Goal: Task Accomplishment & Management: Complete application form

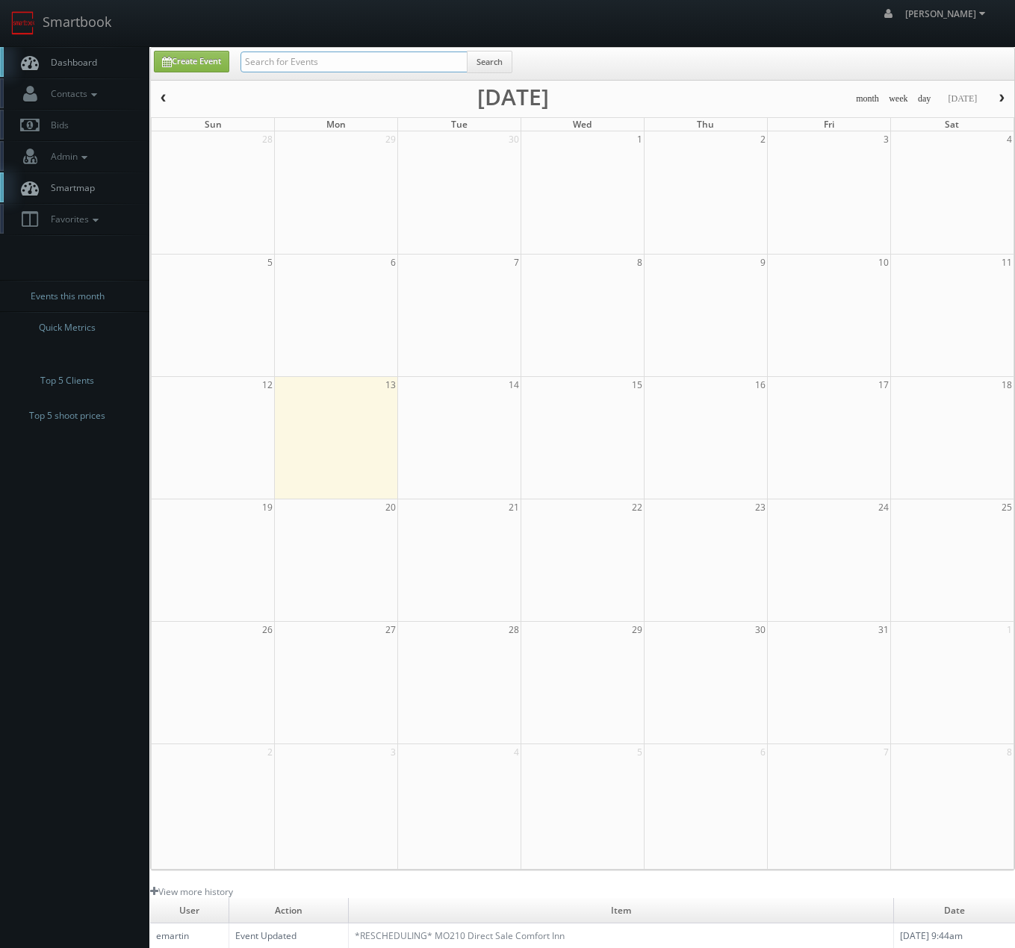
drag, startPoint x: 423, startPoint y: 64, endPoint x: 405, endPoint y: 66, distance: 18.0
click at [422, 63] on input "text" at bounding box center [353, 62] width 227 height 21
click at [70, 96] on span "Contacts" at bounding box center [71, 93] width 57 height 13
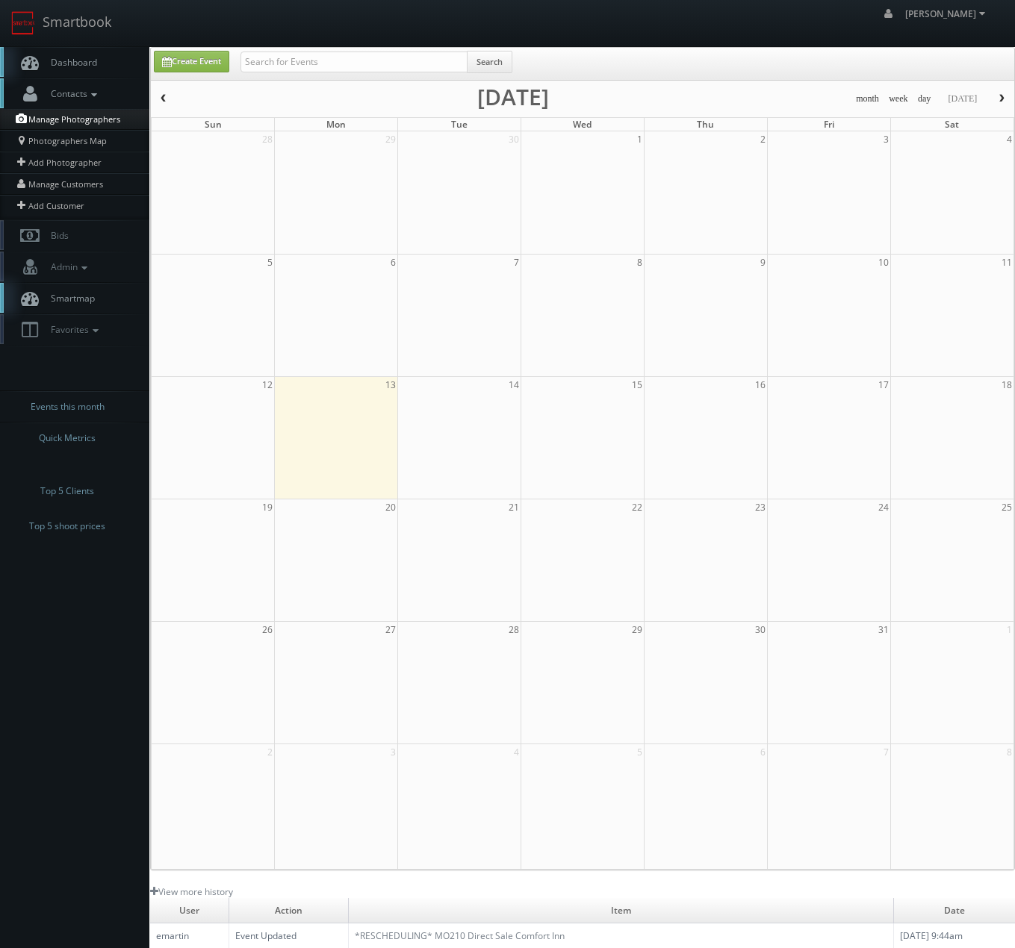
click at [96, 116] on link "Manage Photographers" at bounding box center [74, 119] width 149 height 21
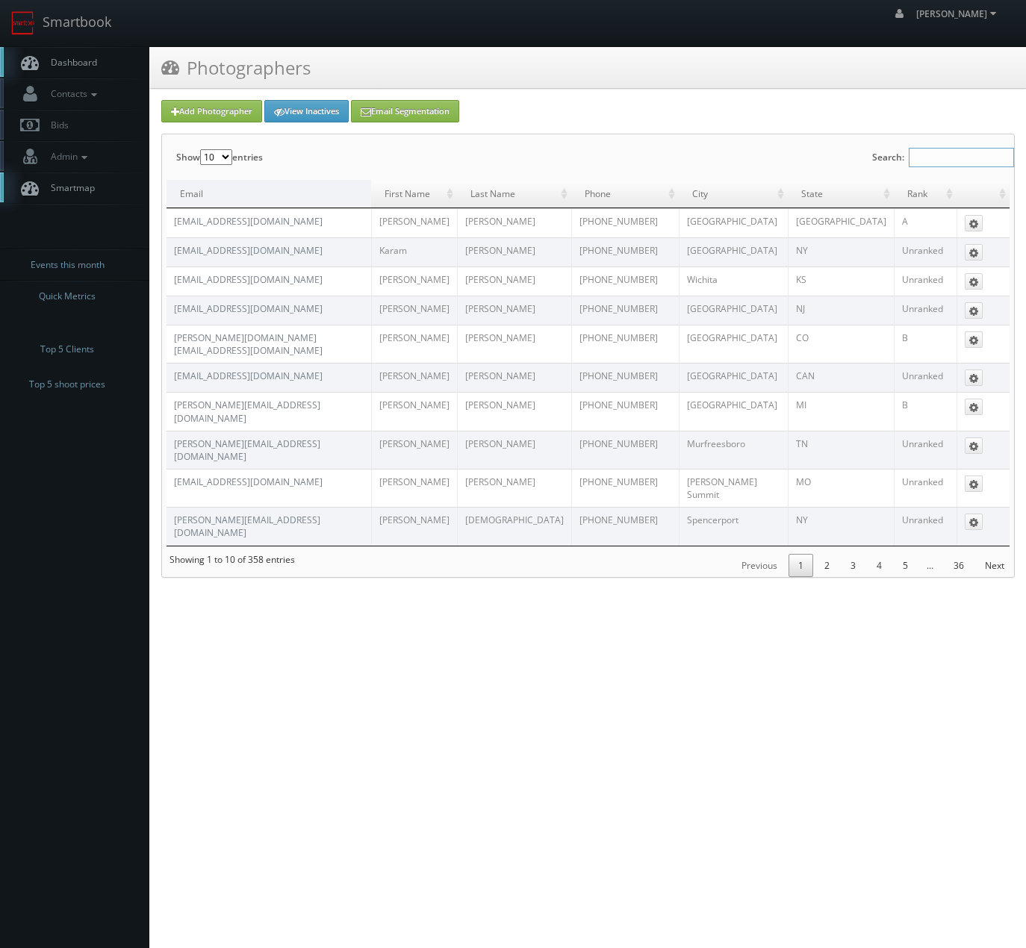
drag, startPoint x: 998, startPoint y: 151, endPoint x: 966, endPoint y: 157, distance: 32.7
click at [999, 151] on input "Search:" at bounding box center [961, 157] width 105 height 19
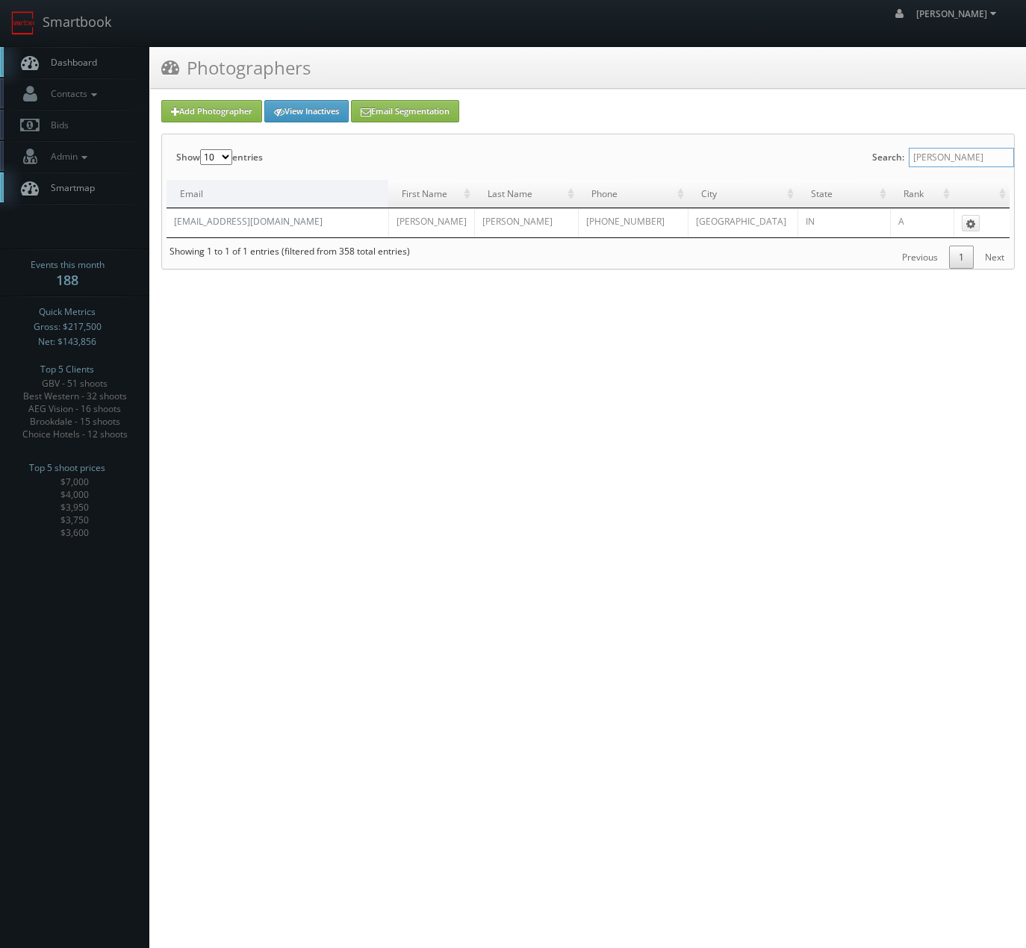
type input "corsaro"
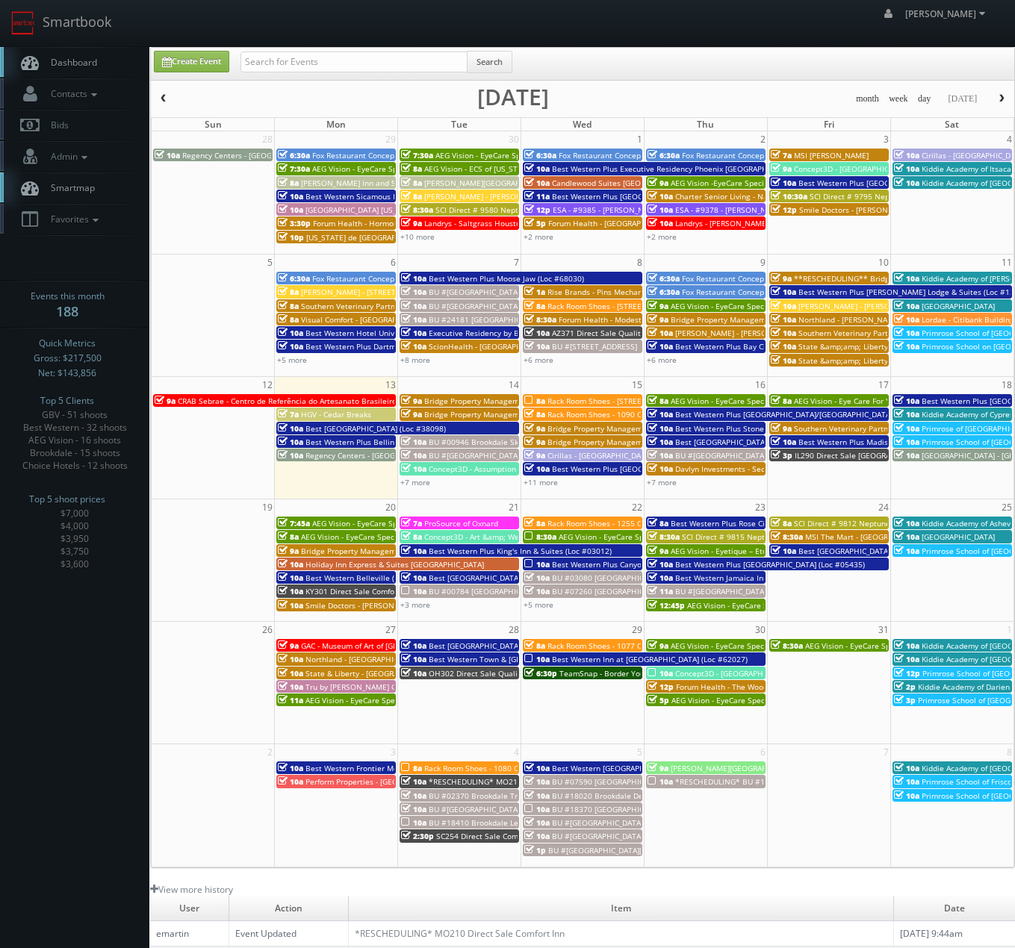
click at [1003, 102] on span "button" at bounding box center [1001, 98] width 10 height 9
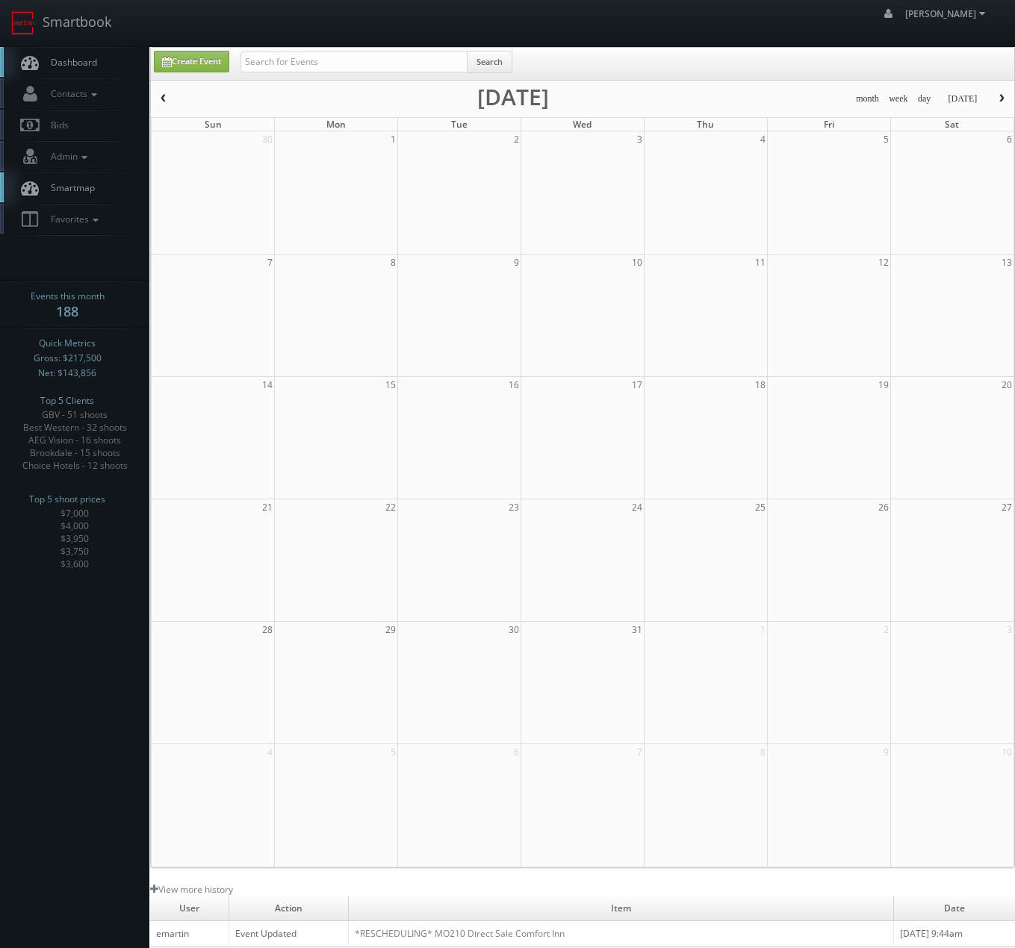
click at [998, 104] on button "button" at bounding box center [1001, 99] width 25 height 19
click at [474, 326] on td at bounding box center [459, 316] width 123 height 122
type input "01/06/2026"
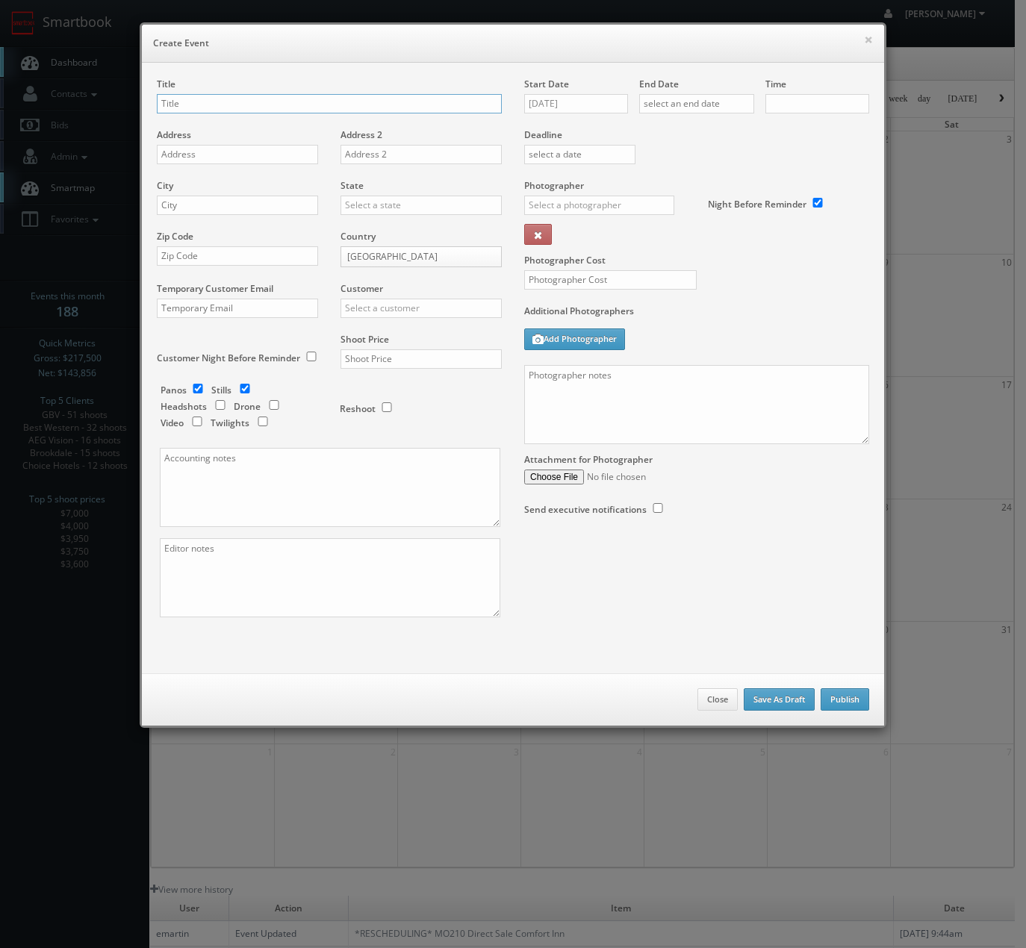
checkbox input "true"
type input "10:00am"
checkbox input "true"
type input "HGV - Chicago Magnificent Mile"
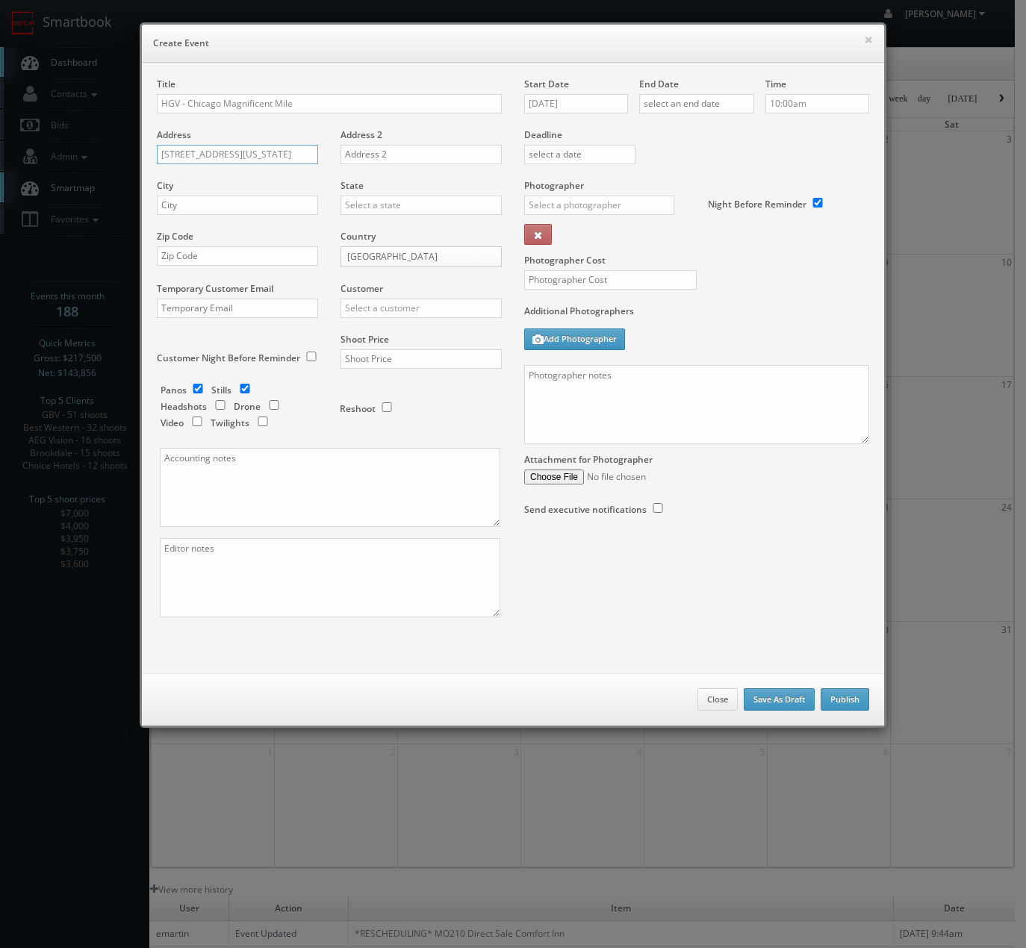
type input "300 E Ohio Street"
type input "[GEOGRAPHIC_DATA]"
click at [352, 232] on div "[US_STATE]" at bounding box center [421, 229] width 160 height 25
type input "[US_STATE]"
click at [266, 258] on input "text" at bounding box center [237, 255] width 161 height 19
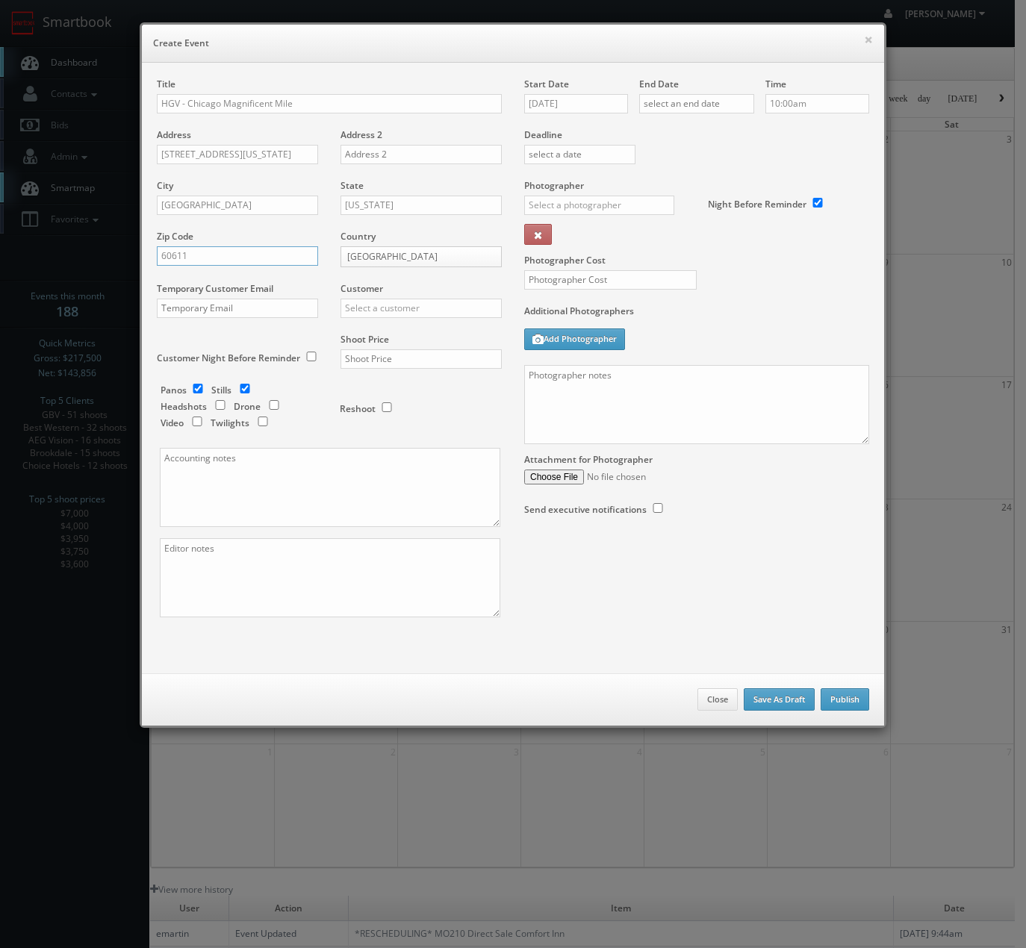
type input "60611"
click at [361, 334] on div "Hilton Grand Vacations" at bounding box center [421, 332] width 160 height 25
type input "Hilton Grand Vacations"
click at [396, 373] on div "Shoot Price" at bounding box center [415, 358] width 172 height 51
click at [404, 358] on input "text" at bounding box center [420, 358] width 161 height 19
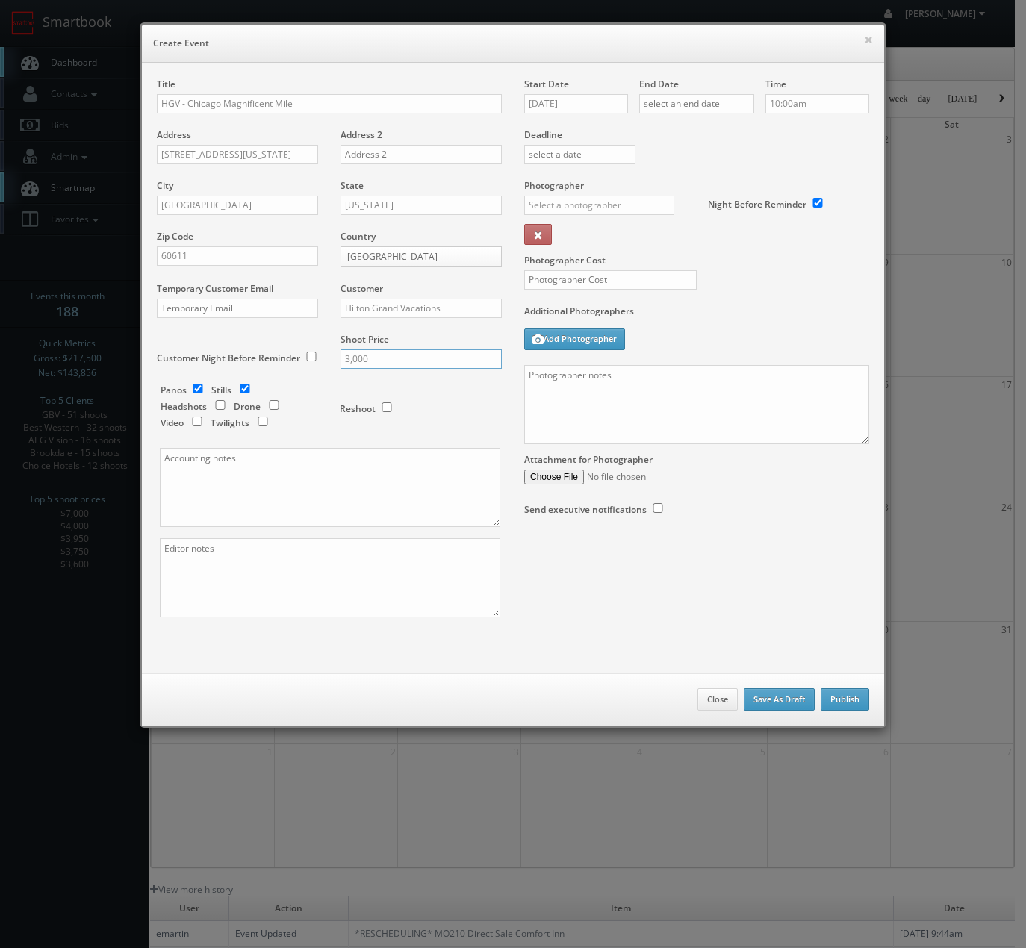
type input "3,000"
click at [835, 97] on input "10:00am" at bounding box center [817, 103] width 104 height 19
drag, startPoint x: 835, startPoint y: 97, endPoint x: 821, endPoint y: 103, distance: 15.4
click at [835, 97] on input "10:00am" at bounding box center [817, 103] width 104 height 19
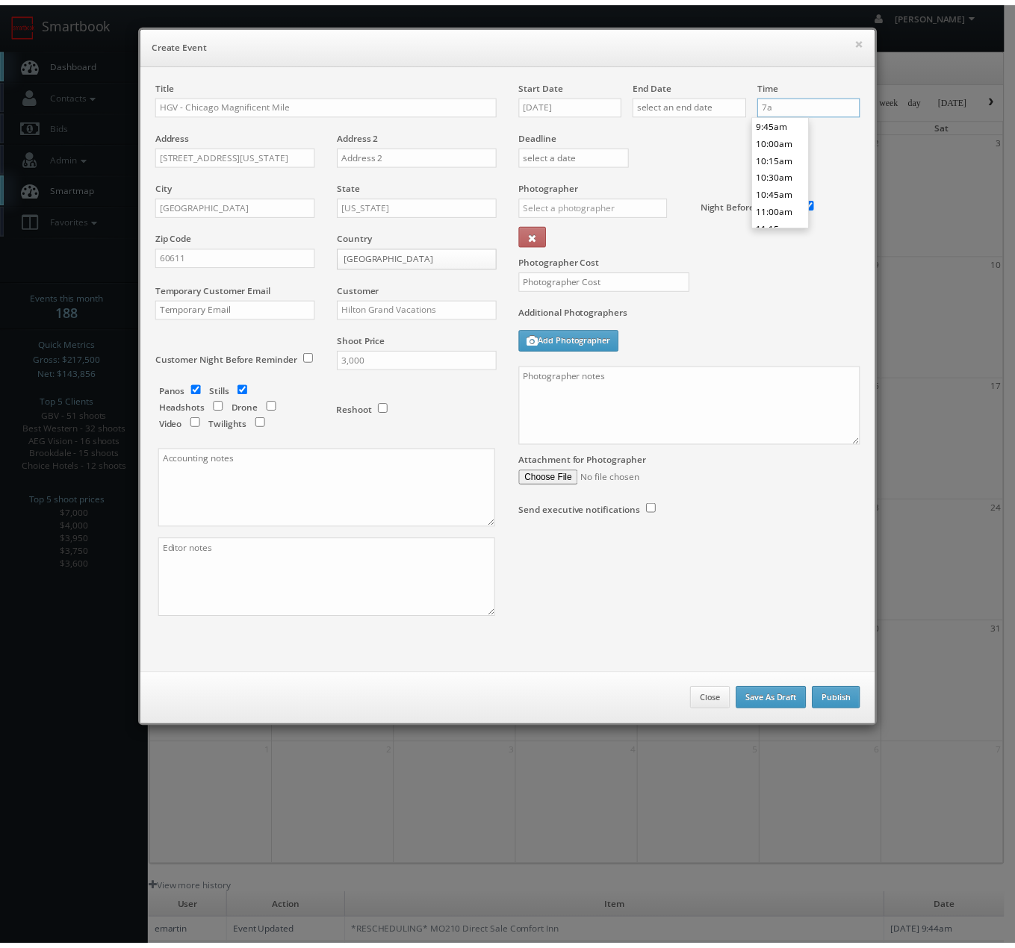
scroll to position [464, 0]
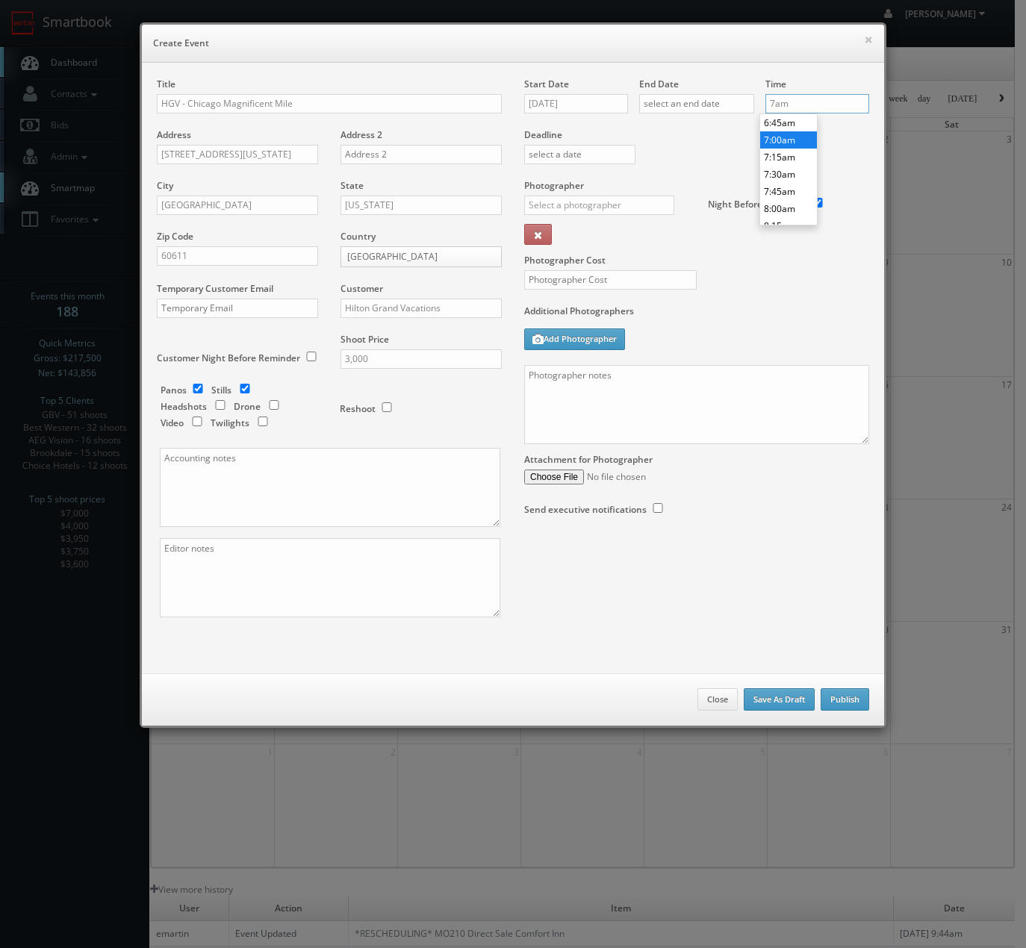
type input "7:00am"
click at [780, 143] on li "7:00am" at bounding box center [788, 139] width 57 height 17
click at [575, 193] on div "Photographer _justin _photog1 Glen Aronwits Chris Dailey John Varnedore John Sa…" at bounding box center [610, 216] width 172 height 75
click at [576, 197] on input "text" at bounding box center [599, 205] width 150 height 19
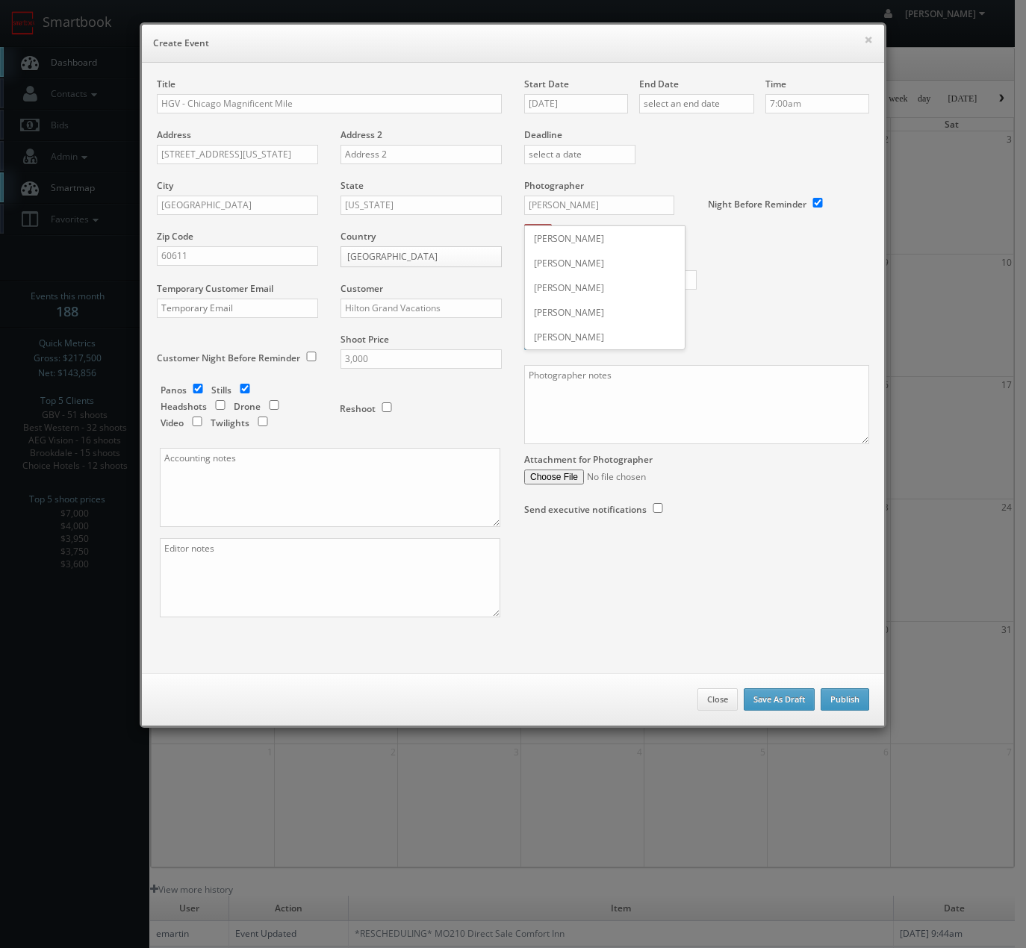
drag, startPoint x: 559, startPoint y: 234, endPoint x: 575, endPoint y: 272, distance: 40.5
click at [560, 234] on div "[PERSON_NAME]" at bounding box center [605, 238] width 160 height 25
type input "[PERSON_NAME]"
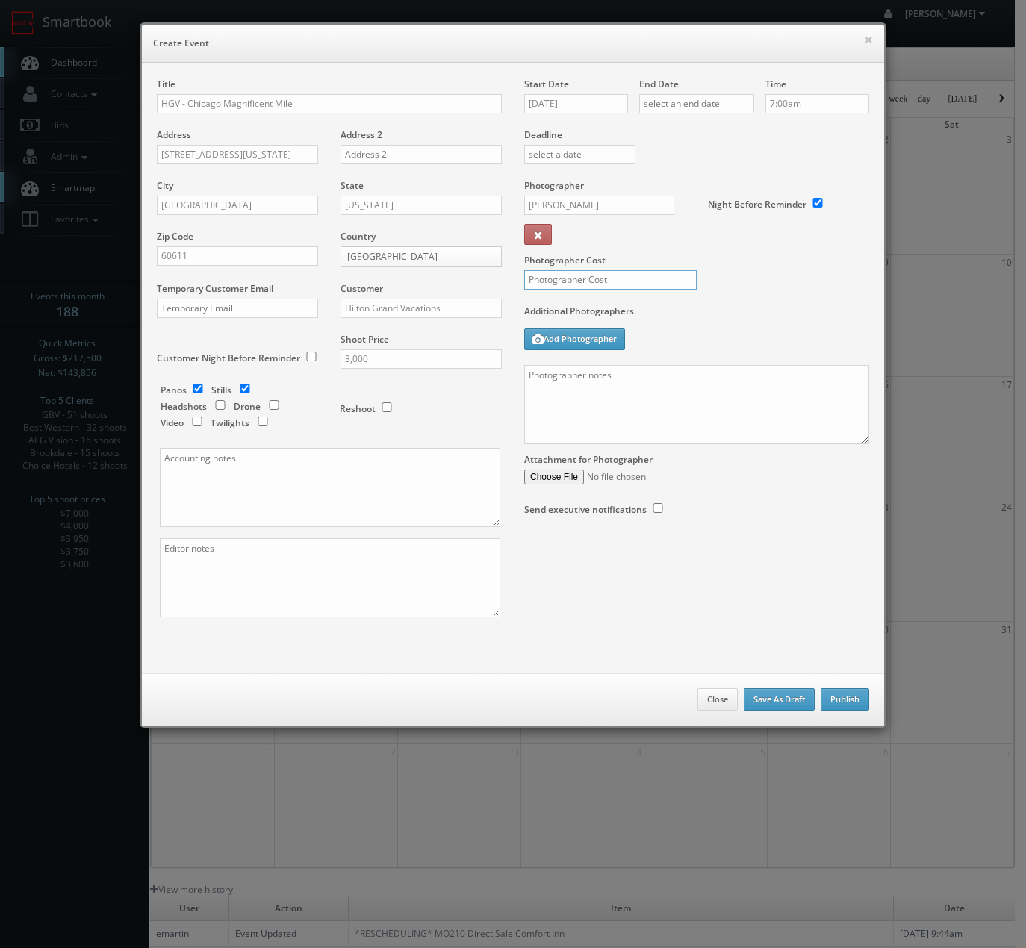
click at [576, 289] on input "text" at bounding box center [610, 279] width 172 height 19
type input "600"
drag, startPoint x: 575, startPoint y: 383, endPoint x: 553, endPoint y: 382, distance: 22.4
click at [575, 385] on textarea at bounding box center [696, 404] width 345 height 79
type textarea "Shot list to be sent about 5 days before the shoot. Photos and 360s"
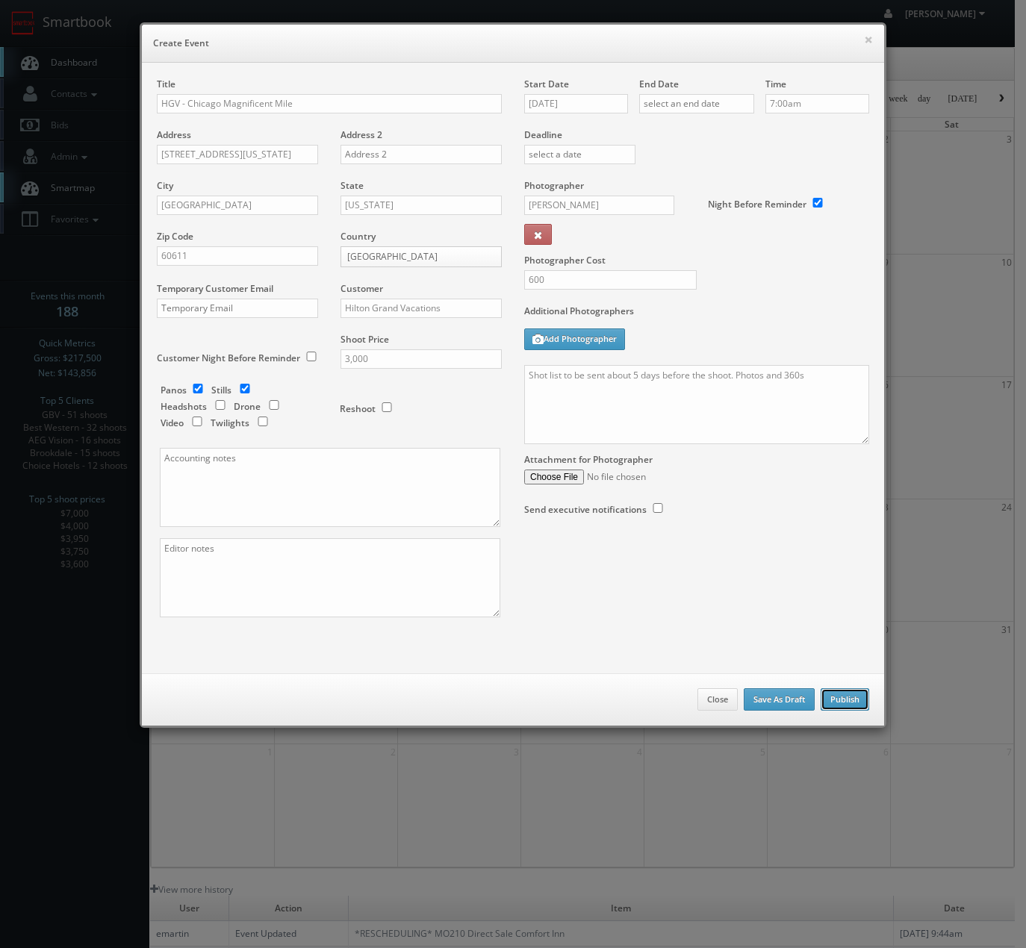
click at [842, 696] on button "Publish" at bounding box center [845, 699] width 49 height 22
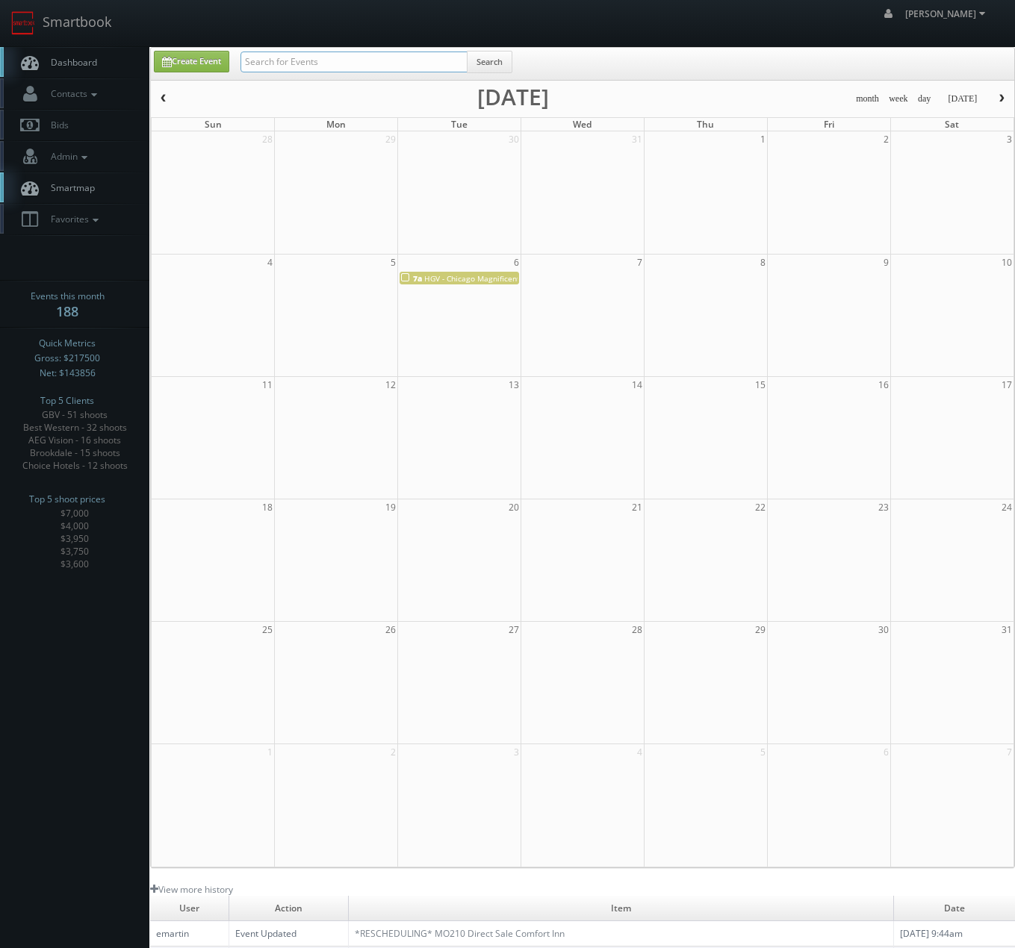
click at [280, 66] on input "text" at bounding box center [353, 62] width 227 height 21
type input "senior lifestyle"
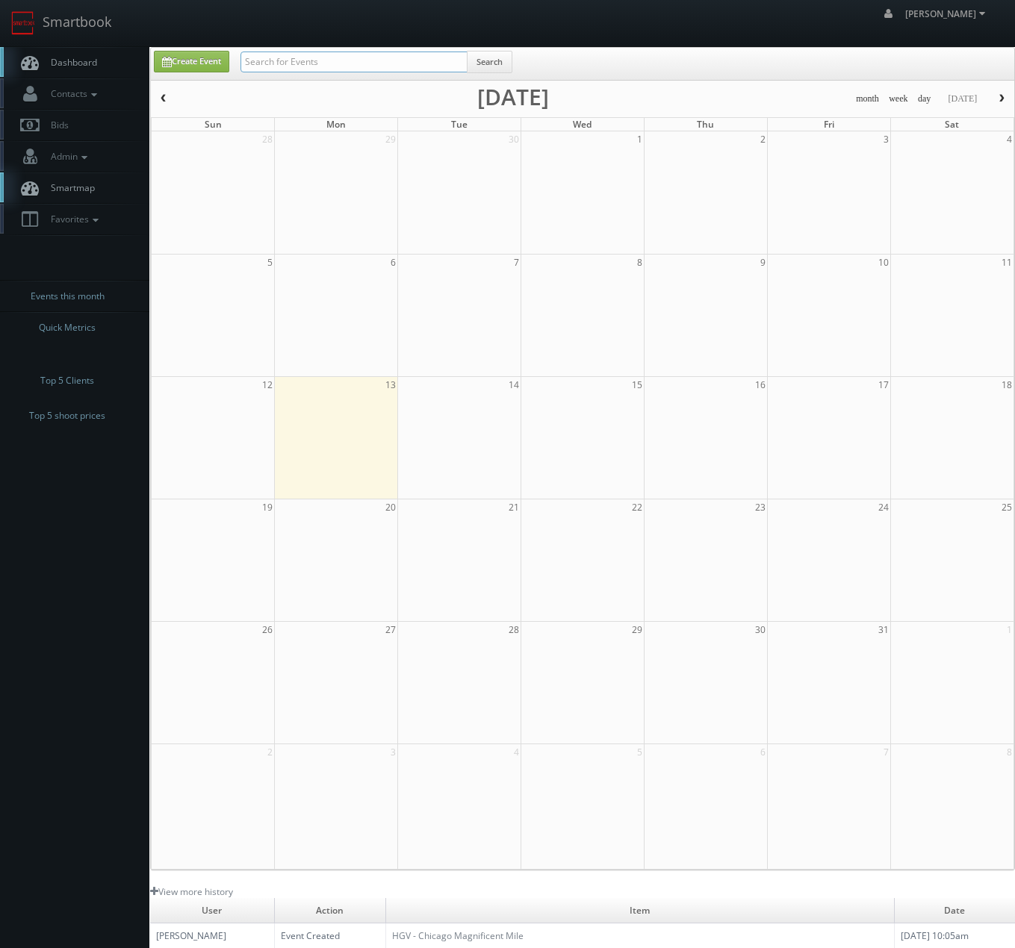
click at [305, 55] on input "text" at bounding box center [353, 62] width 227 height 21
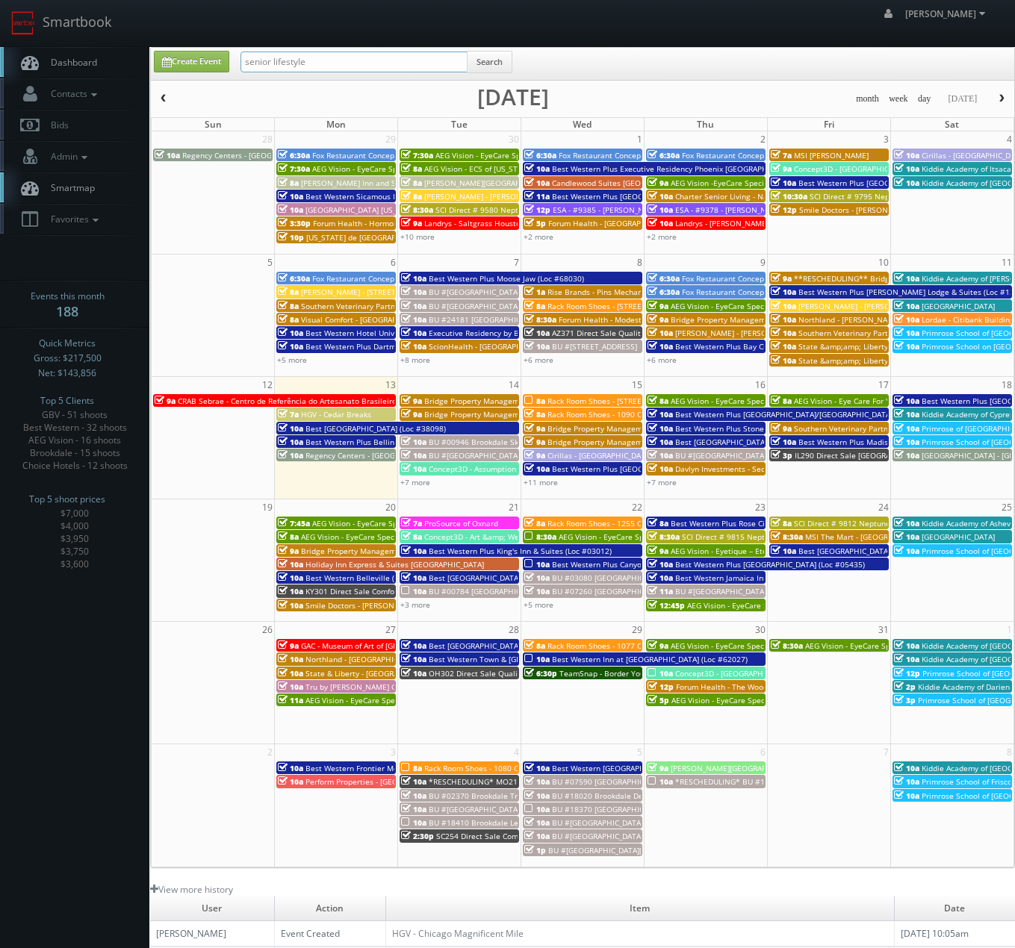
type input "senior lifestyle"
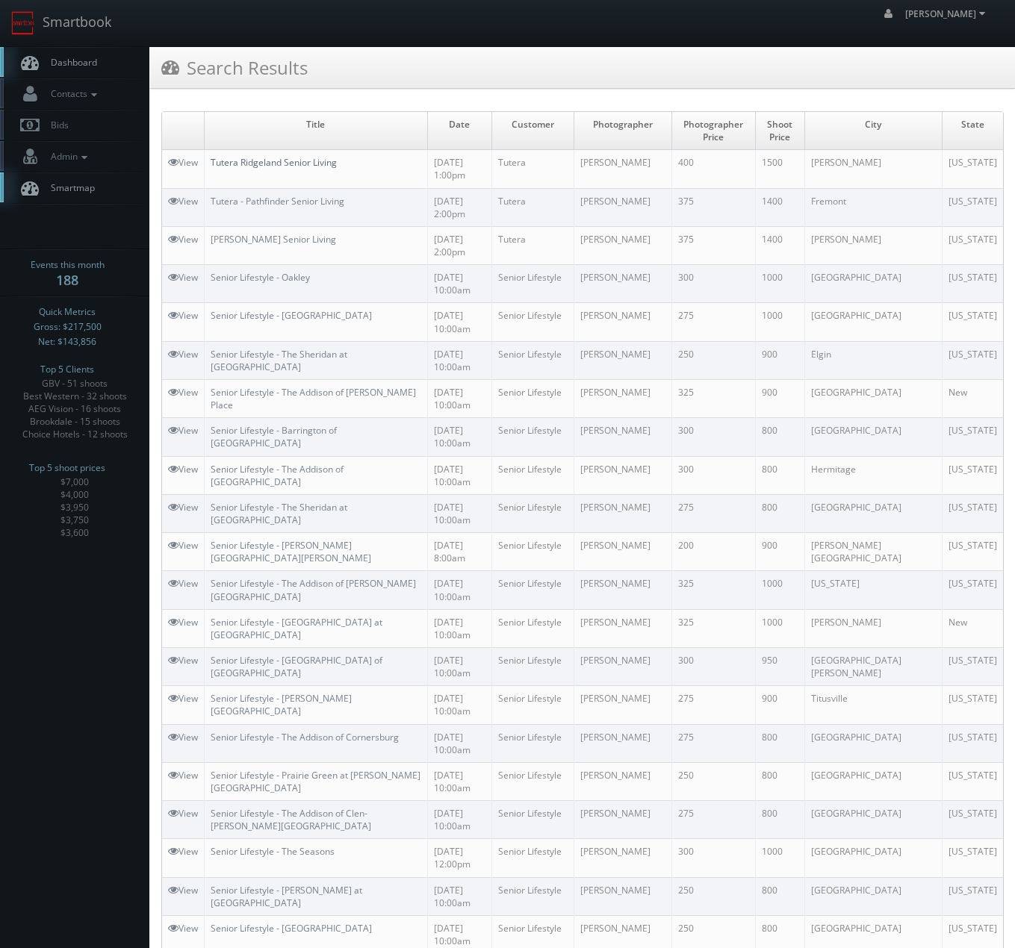
click at [280, 161] on link "Tutera Ridgeland Senior Living" at bounding box center [274, 162] width 126 height 13
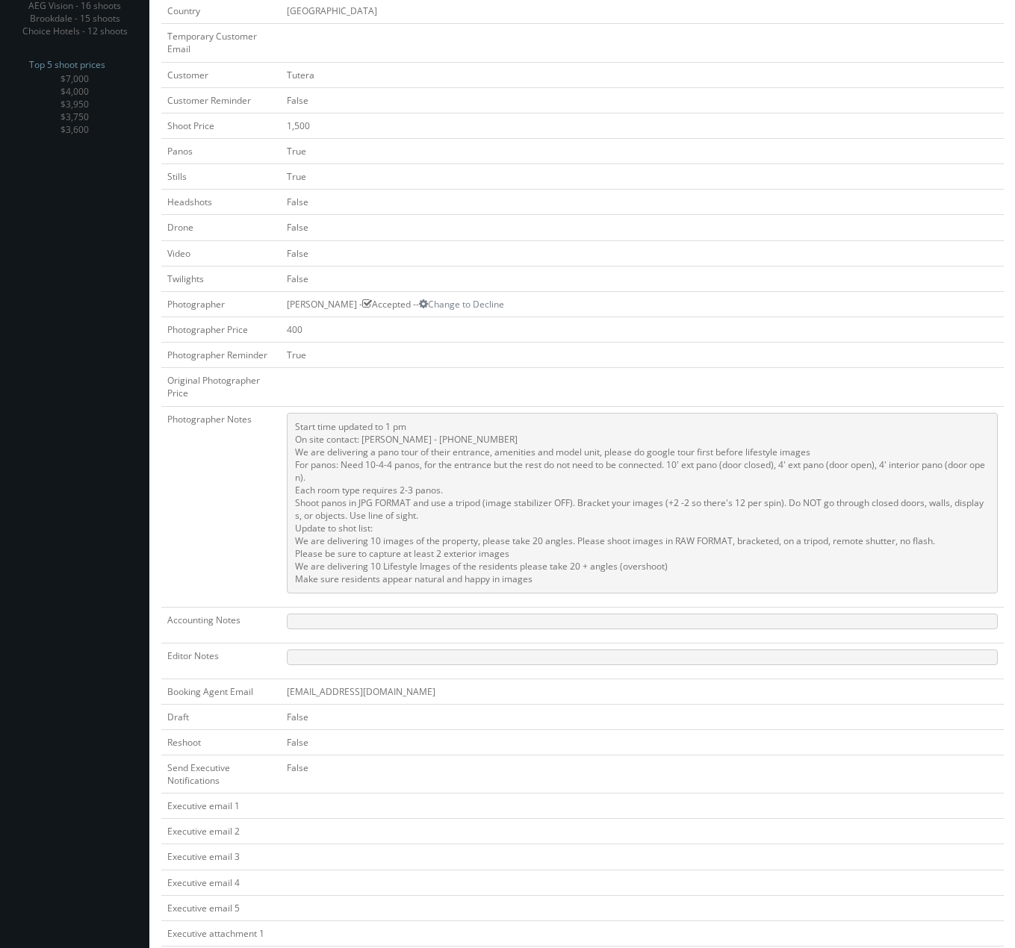
scroll to position [408, 0]
